Goal: Task Accomplishment & Management: Use online tool/utility

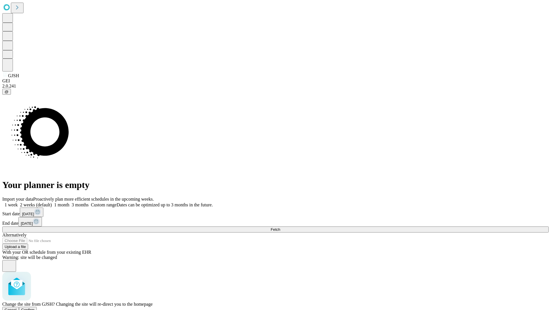
click at [35, 308] on span "Confirm" at bounding box center [27, 310] width 13 height 4
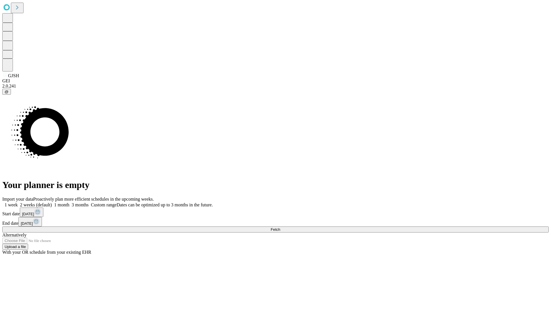
click at [69, 202] on label "1 month" at bounding box center [61, 204] width 18 height 5
click at [280, 227] on span "Fetch" at bounding box center [275, 229] width 9 height 4
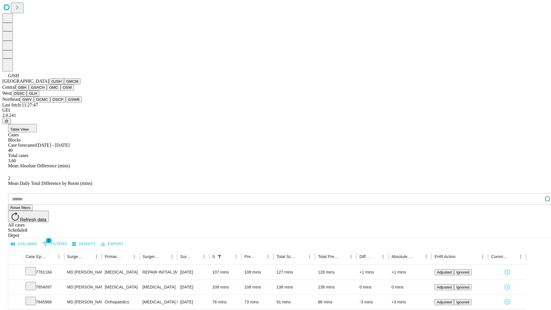
click at [64, 84] on button "GMCM" at bounding box center [72, 81] width 17 height 6
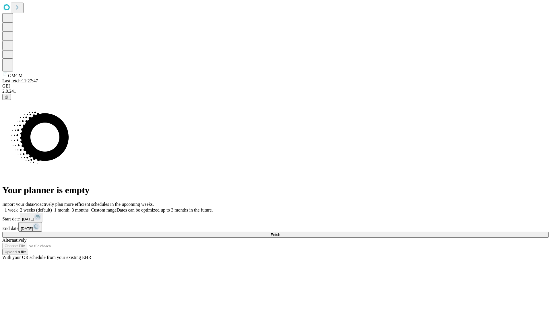
click at [280, 233] on span "Fetch" at bounding box center [275, 235] width 9 height 4
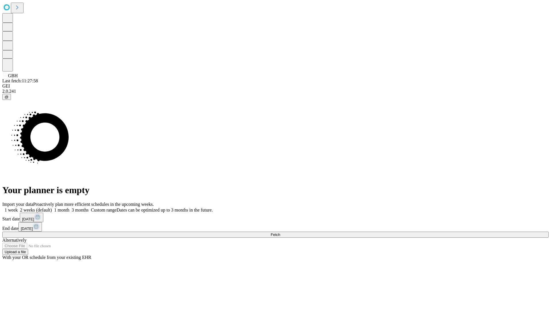
click at [69, 208] on label "1 month" at bounding box center [61, 210] width 18 height 5
click at [280, 233] on span "Fetch" at bounding box center [275, 235] width 9 height 4
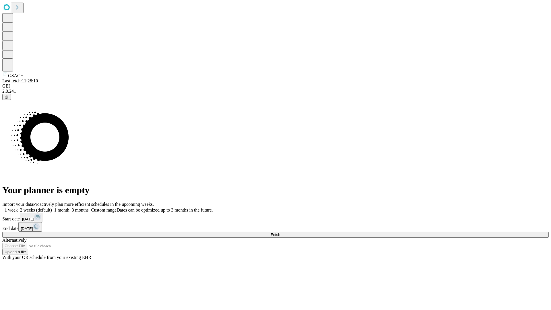
click at [69, 208] on label "1 month" at bounding box center [61, 210] width 18 height 5
click at [280, 233] on span "Fetch" at bounding box center [275, 235] width 9 height 4
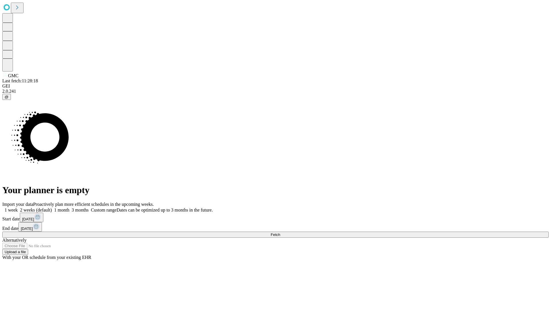
click at [69, 208] on label "1 month" at bounding box center [61, 210] width 18 height 5
click at [280, 233] on span "Fetch" at bounding box center [275, 235] width 9 height 4
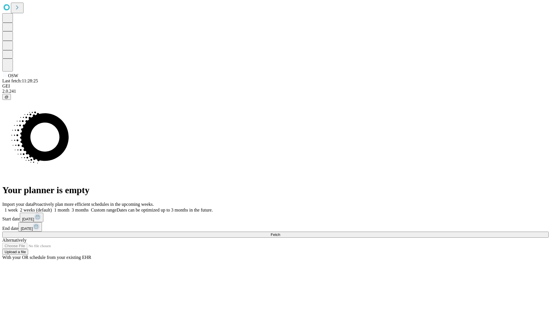
click at [69, 208] on label "1 month" at bounding box center [61, 210] width 18 height 5
click at [280, 233] on span "Fetch" at bounding box center [275, 235] width 9 height 4
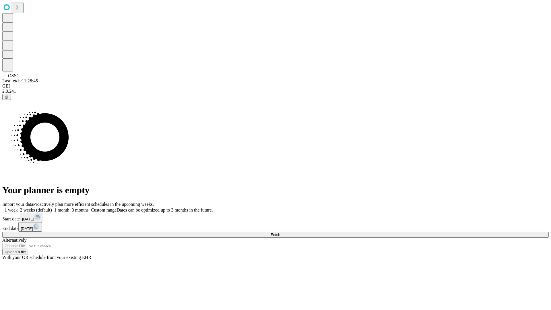
click at [280, 233] on span "Fetch" at bounding box center [275, 235] width 9 height 4
click at [69, 208] on label "1 month" at bounding box center [61, 210] width 18 height 5
click at [280, 233] on span "Fetch" at bounding box center [275, 235] width 9 height 4
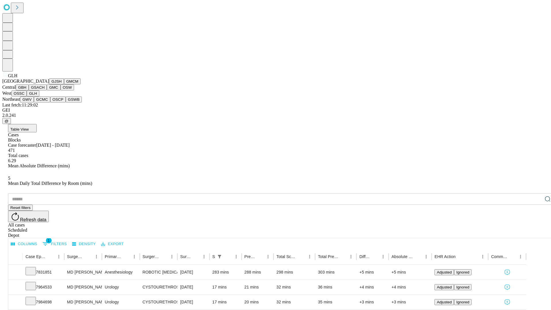
click at [34, 102] on button "GWV" at bounding box center [27, 99] width 14 height 6
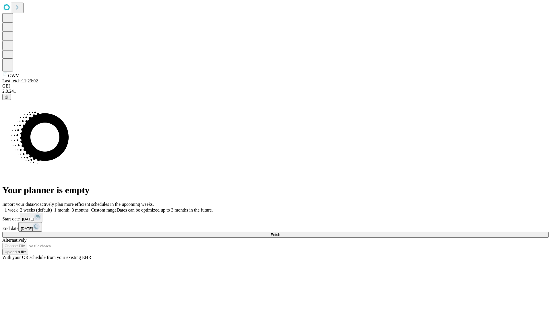
click at [69, 208] on label "1 month" at bounding box center [61, 210] width 18 height 5
click at [280, 233] on span "Fetch" at bounding box center [275, 235] width 9 height 4
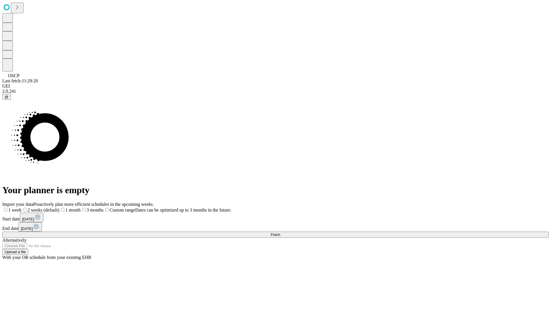
click at [81, 208] on label "1 month" at bounding box center [69, 210] width 21 height 5
click at [280, 233] on span "Fetch" at bounding box center [275, 235] width 9 height 4
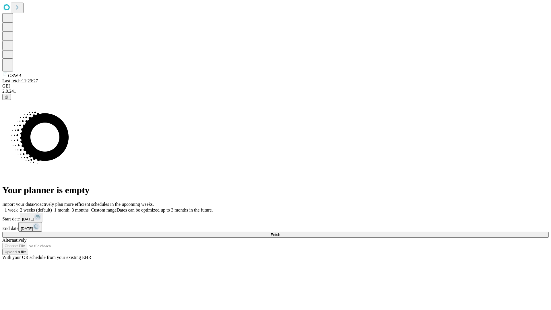
click at [69, 208] on label "1 month" at bounding box center [61, 210] width 18 height 5
click at [280, 233] on span "Fetch" at bounding box center [275, 235] width 9 height 4
